Goal: Task Accomplishment & Management: Manage account settings

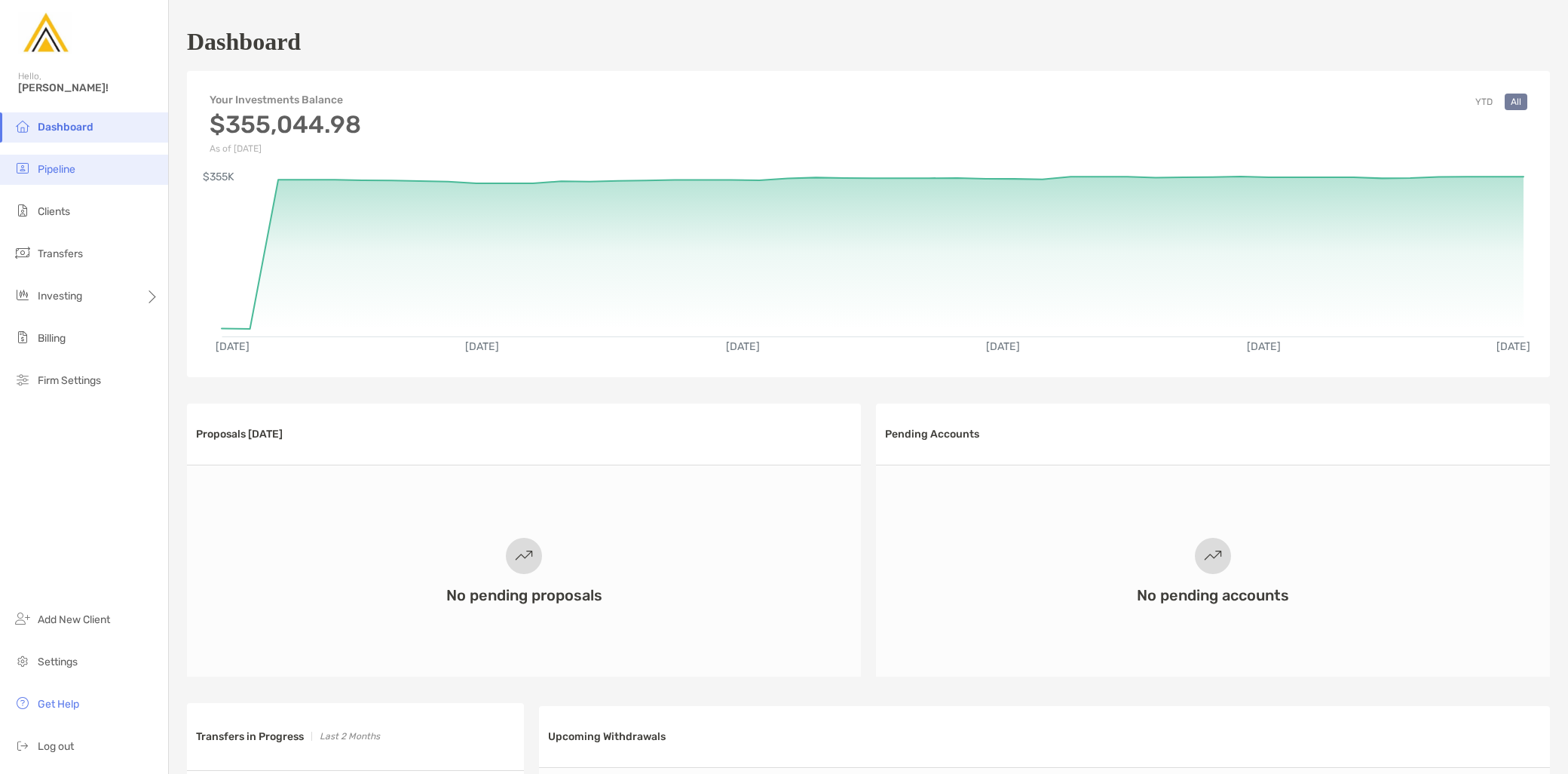
click at [72, 161] on li "Pipeline" at bounding box center [84, 170] width 168 height 30
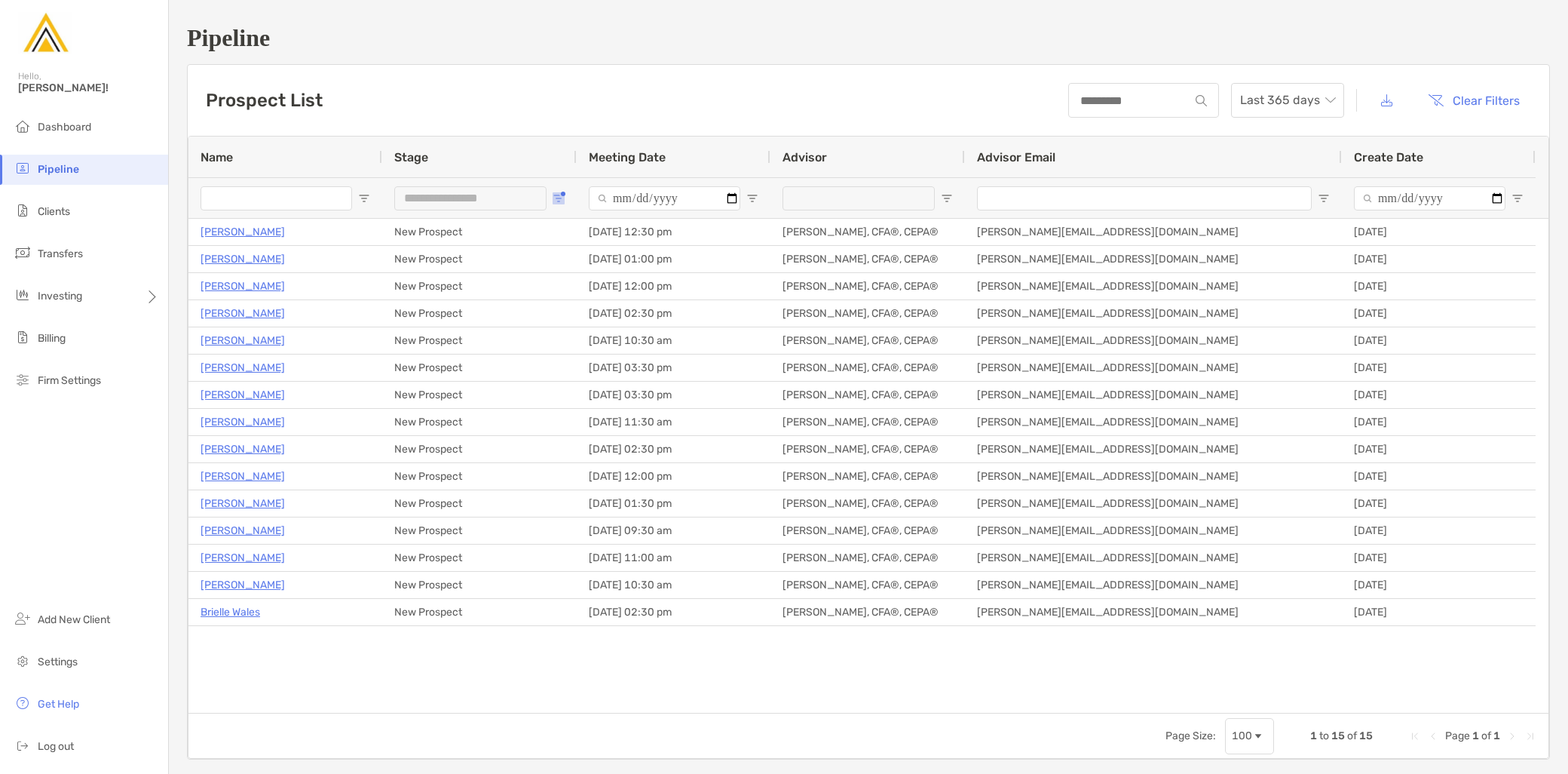
click at [554, 199] on span "Open Filter Menu" at bounding box center [559, 198] width 12 height 12
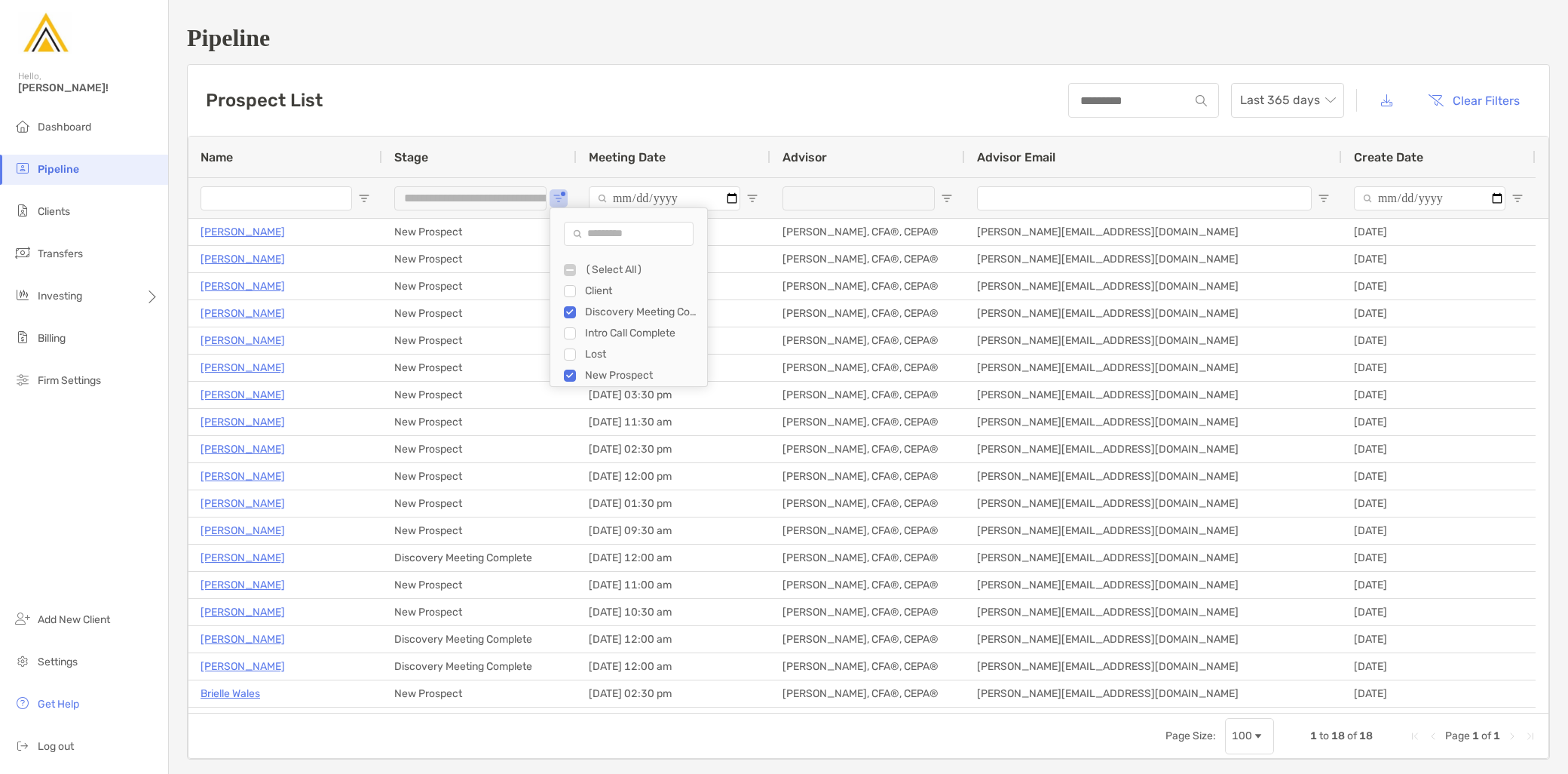
type input "**********"
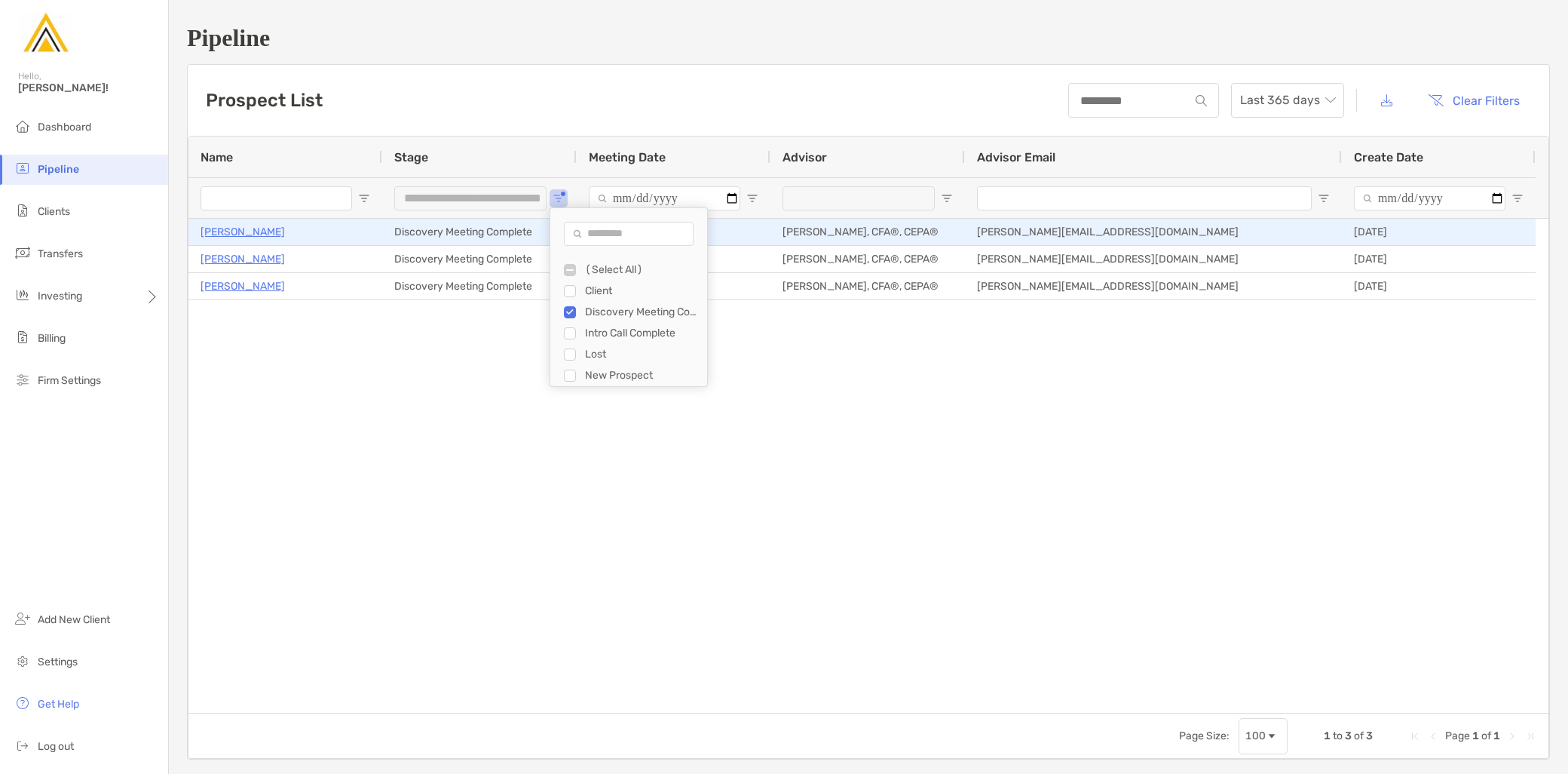
click at [285, 231] on p "[PERSON_NAME]" at bounding box center [242, 232] width 85 height 18
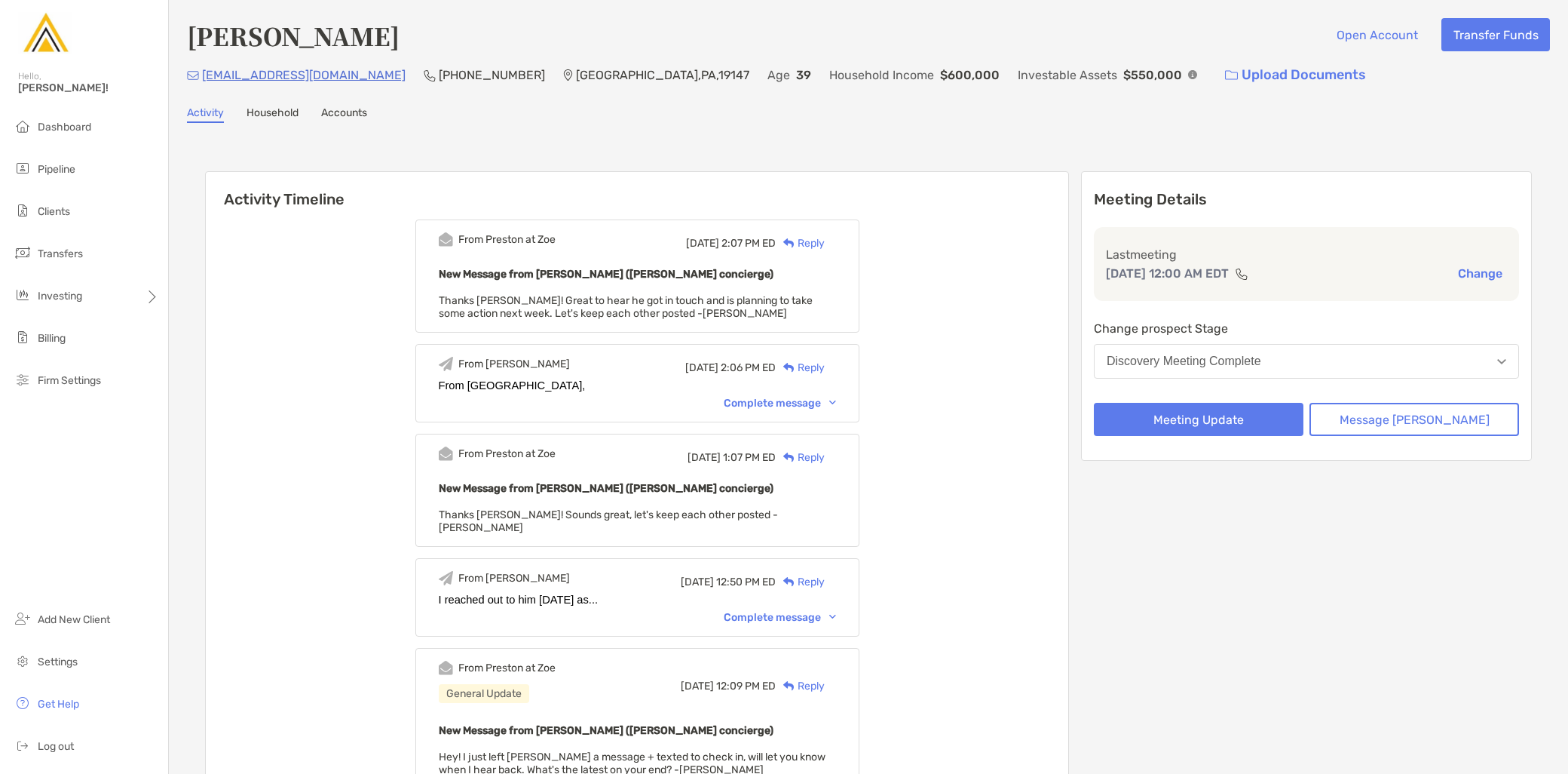
click at [1362, 358] on button "Discovery Meeting Complete" at bounding box center [1306, 361] width 425 height 34
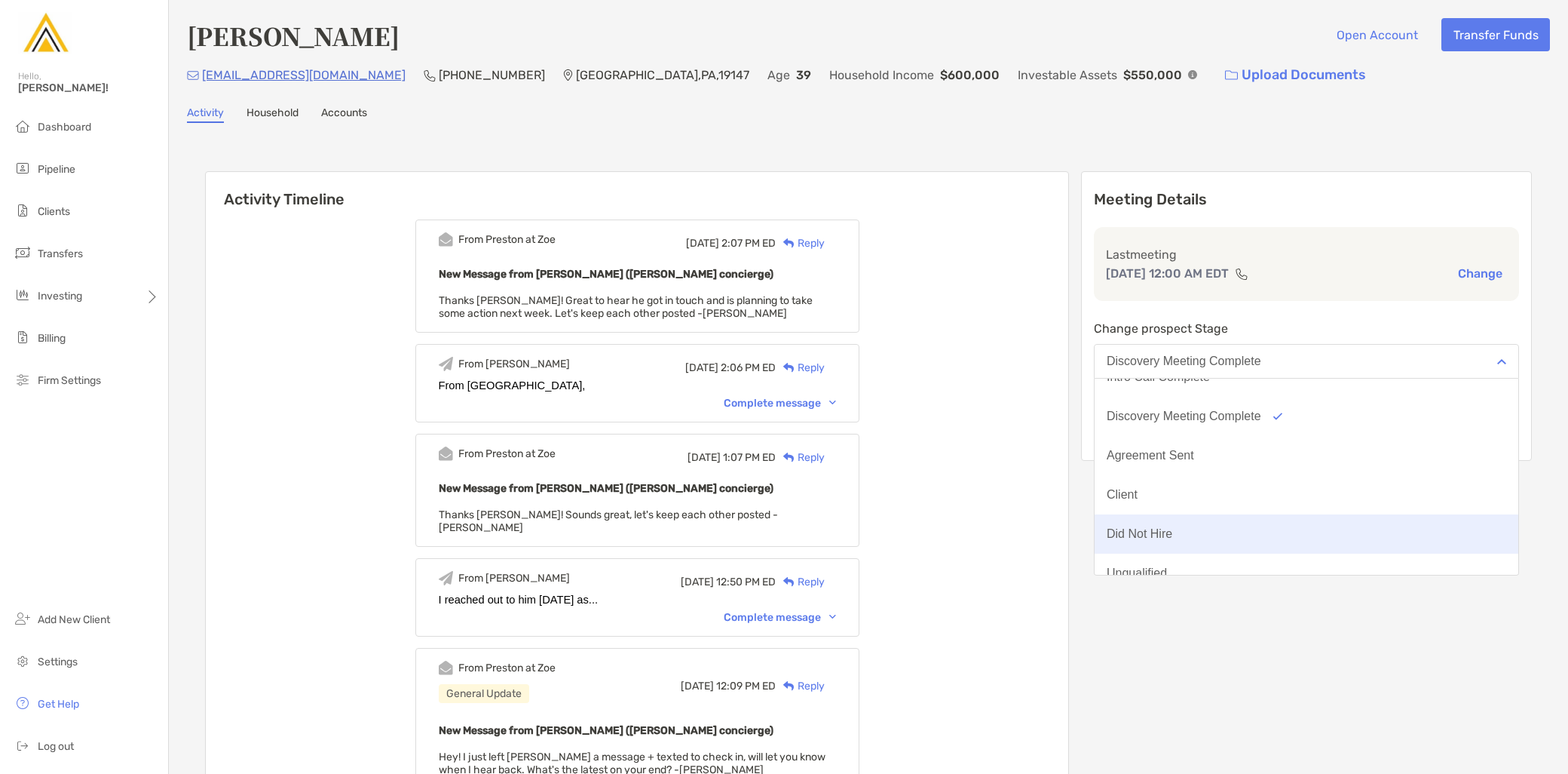
scroll to position [117, 0]
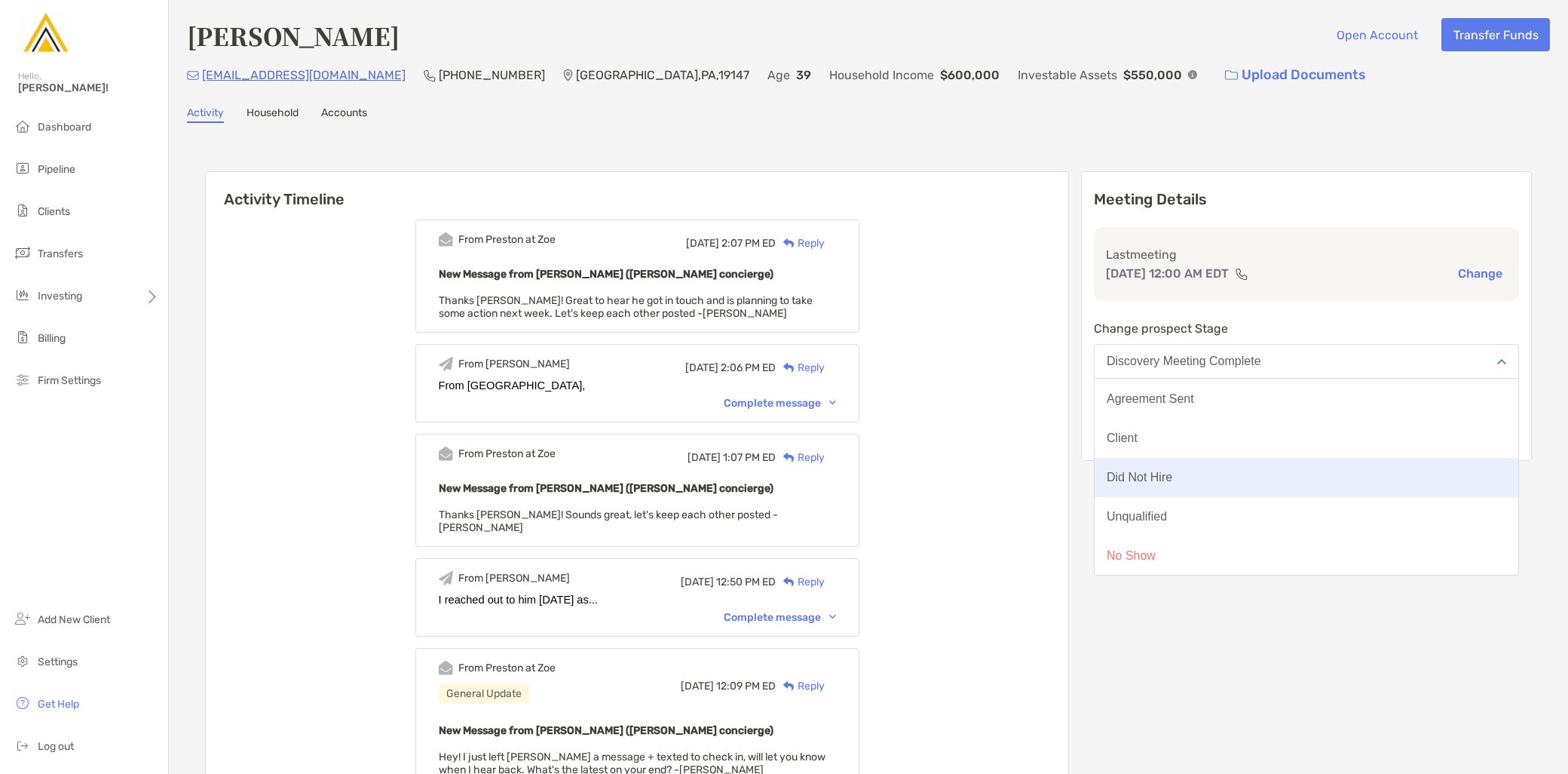
click at [1230, 472] on button "Did Not Hire" at bounding box center [1306, 477] width 424 height 39
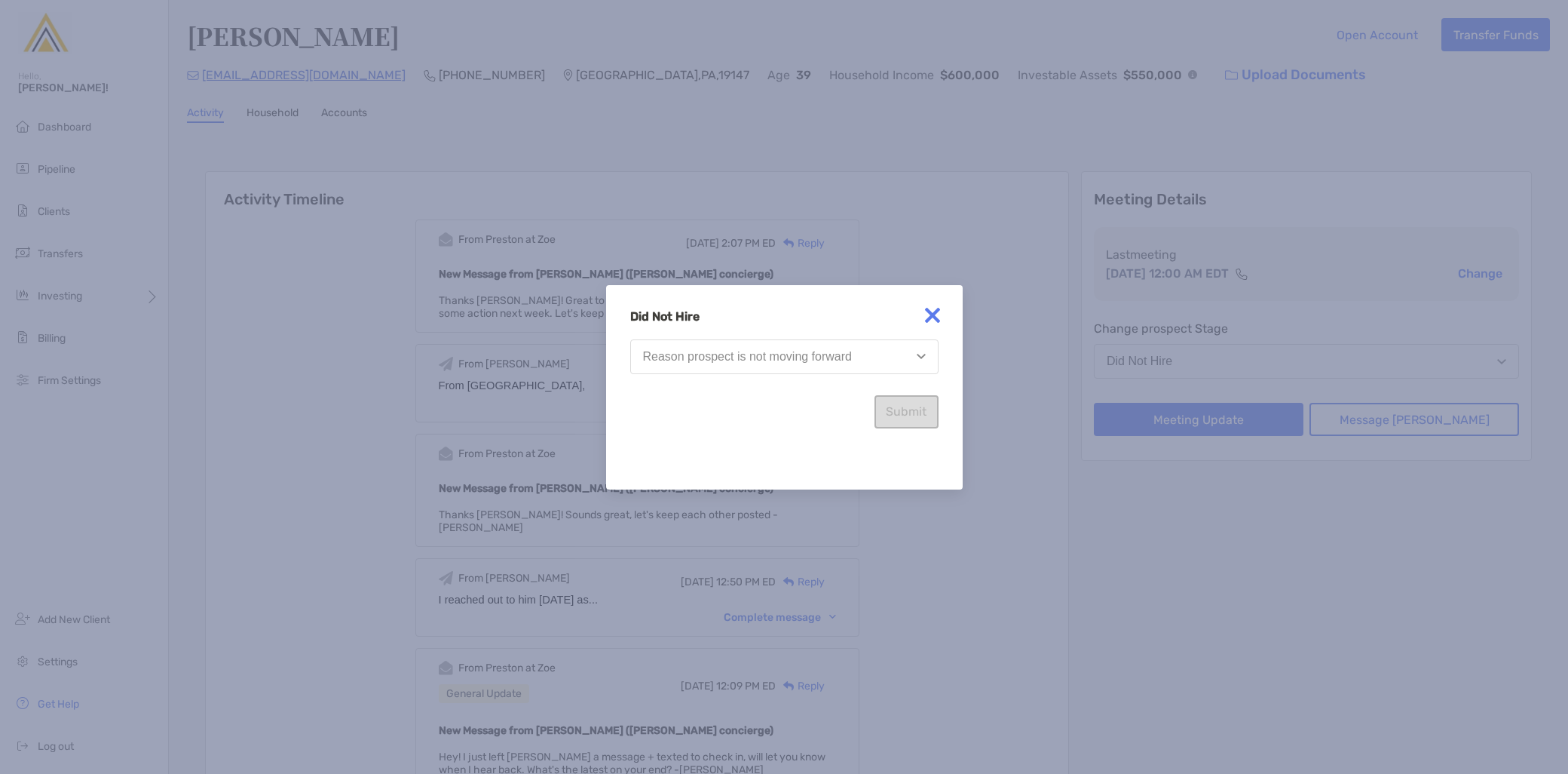
click at [884, 362] on button "Reason prospect is not moving forward" at bounding box center [784, 356] width 309 height 34
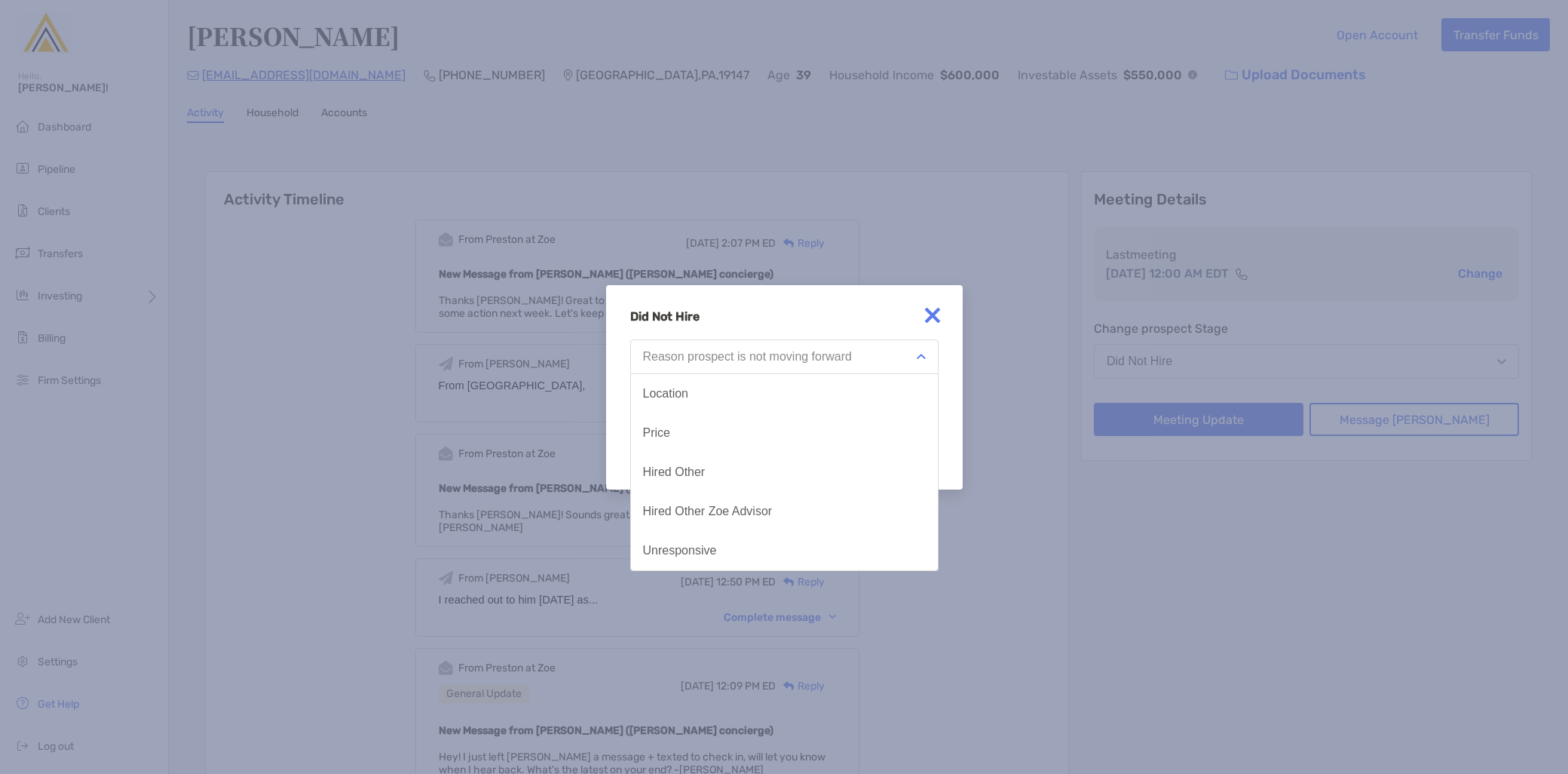
click at [824, 463] on button "Hired Other" at bounding box center [784, 472] width 307 height 39
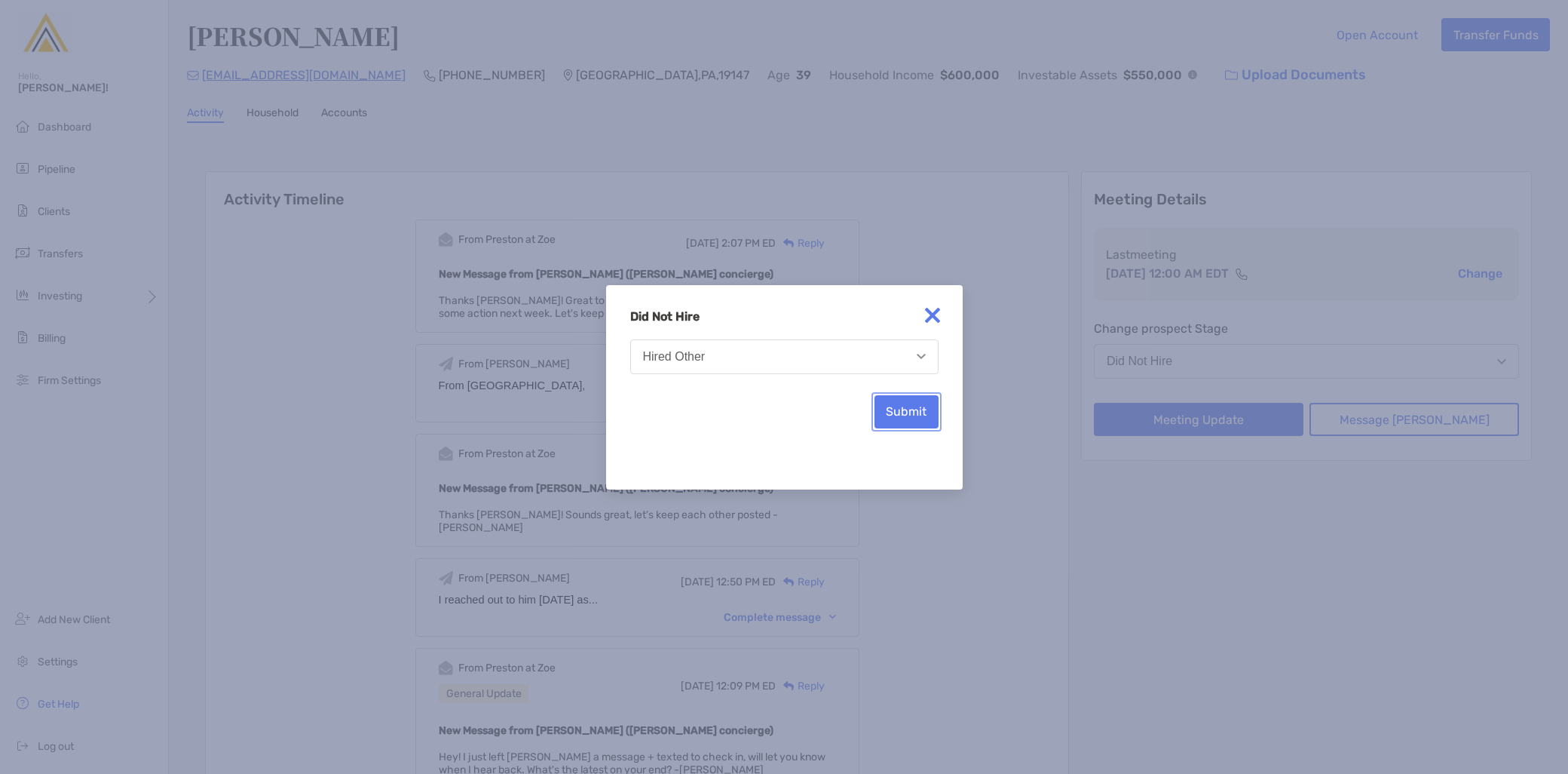
click at [902, 416] on button "Submit" at bounding box center [906, 412] width 64 height 34
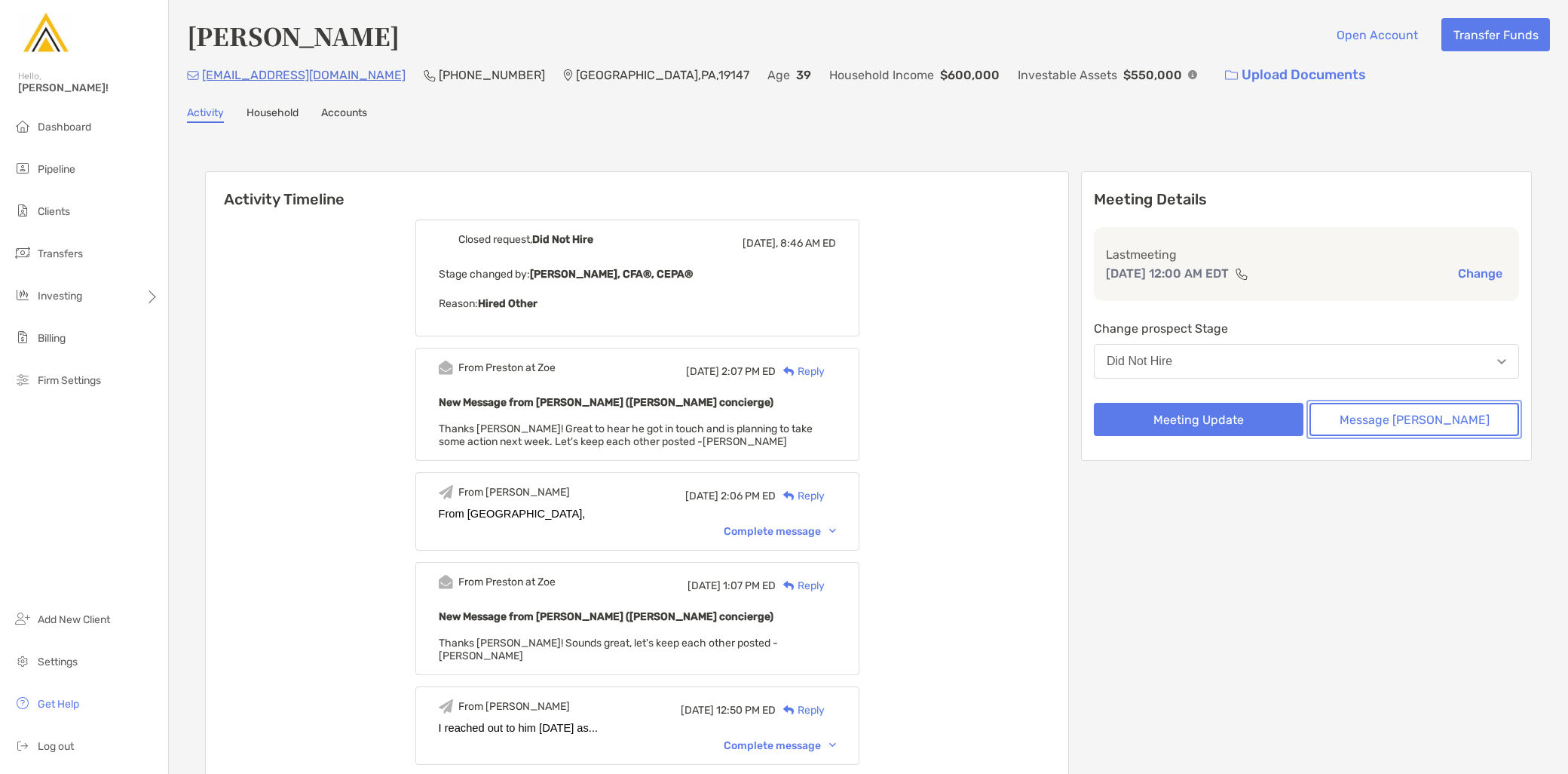
click at [1407, 415] on button "Message Zoe" at bounding box center [1414, 420] width 210 height 34
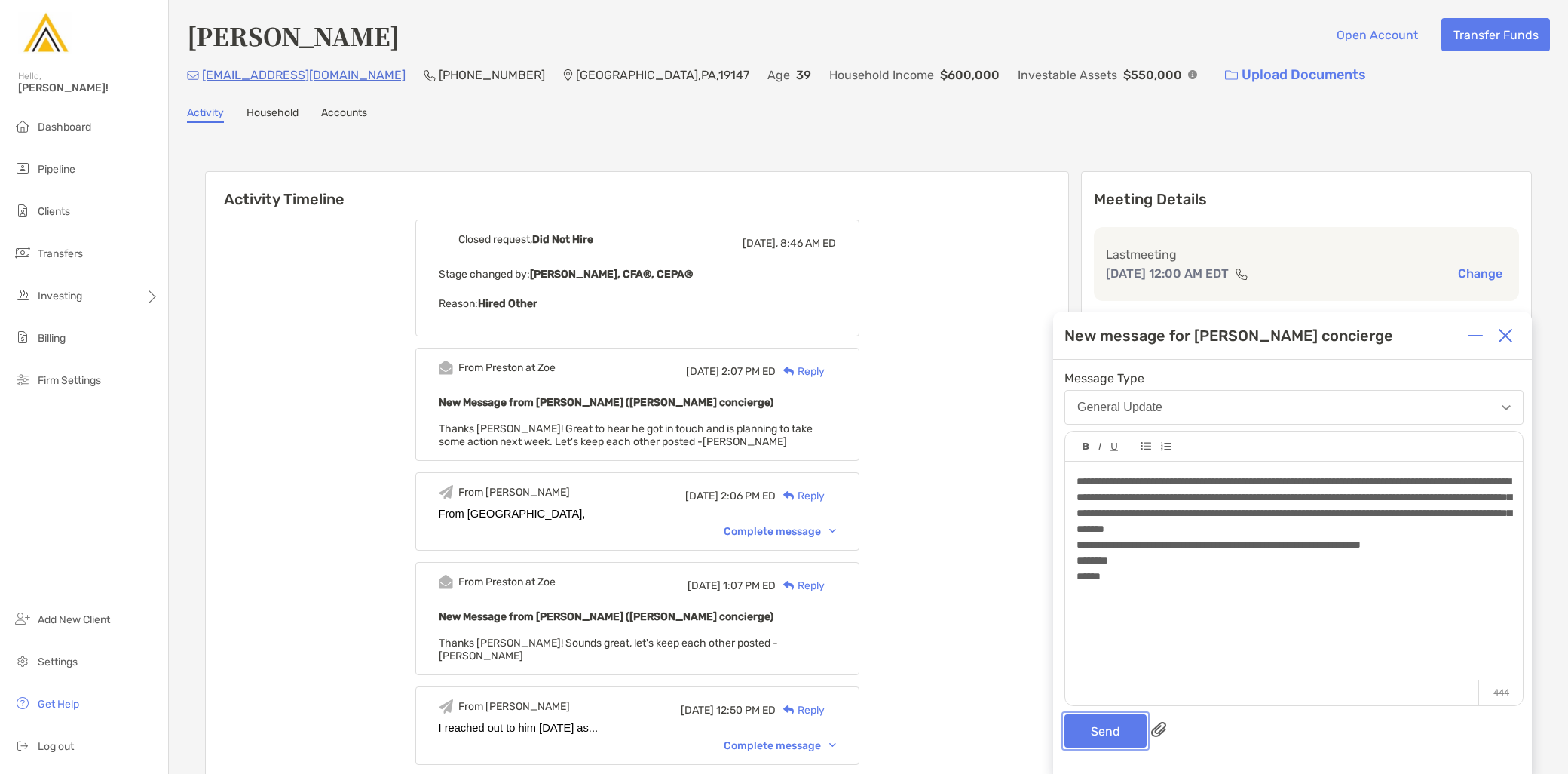
click at [1103, 736] on button "Send" at bounding box center [1106, 731] width 82 height 34
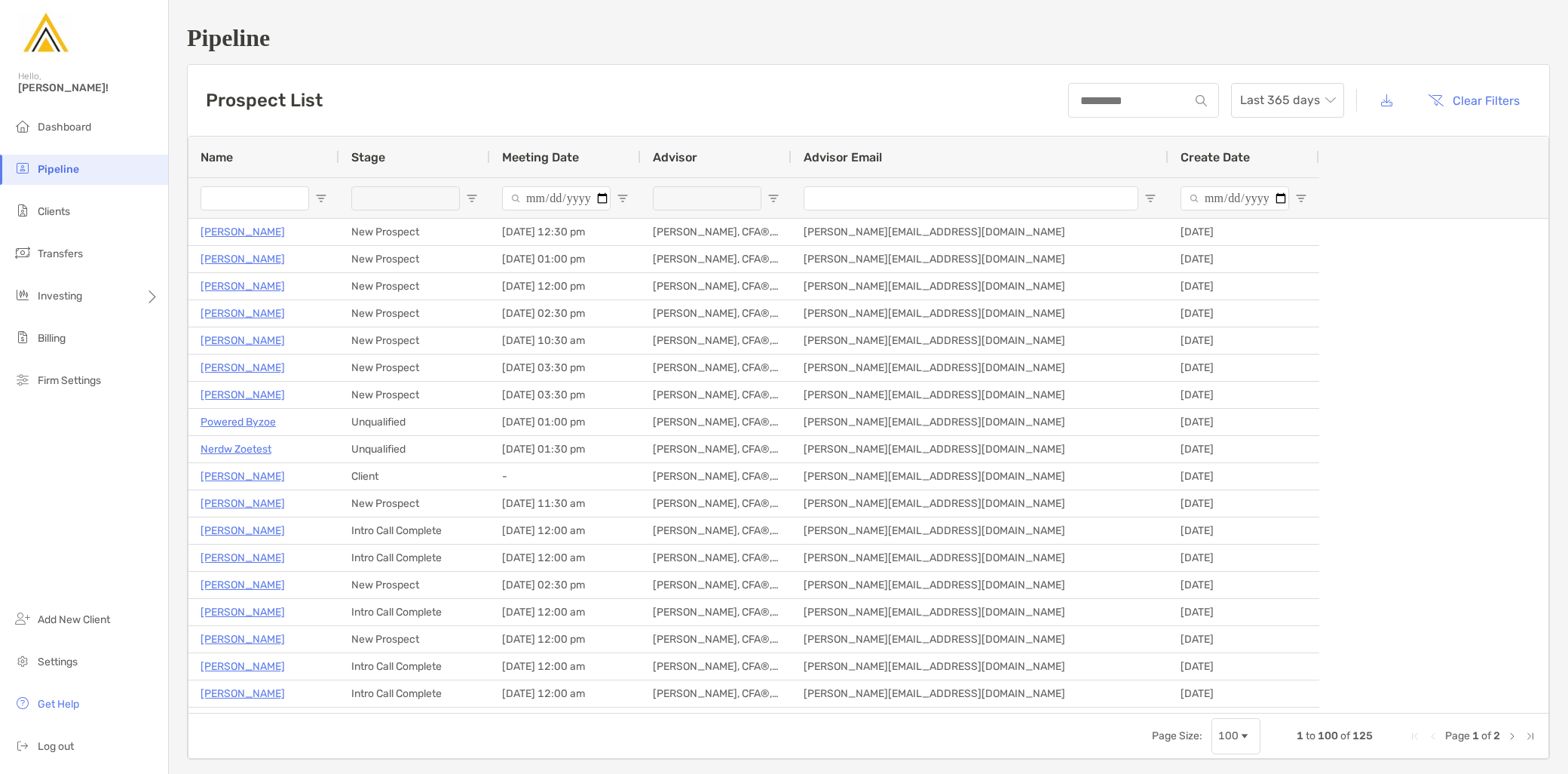
type input "**********"
